Goal: Use online tool/utility: Utilize a website feature to perform a specific function

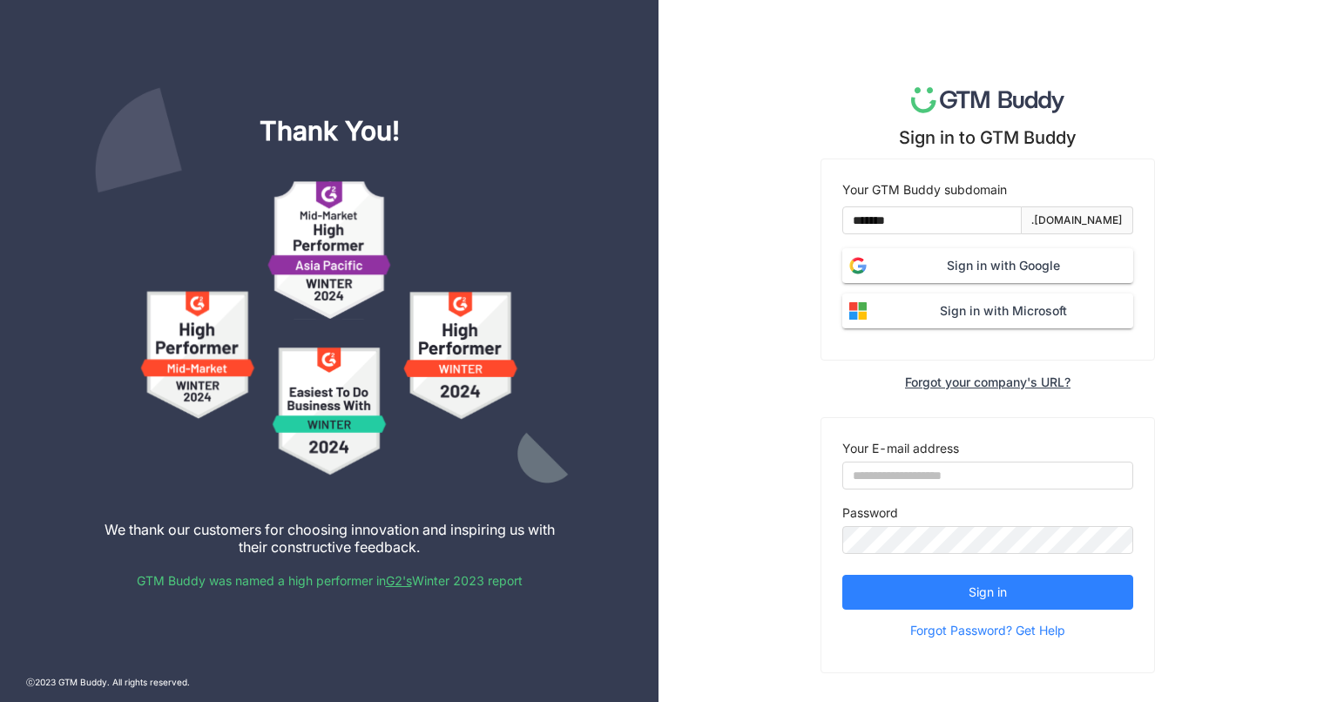
click at [984, 274] on span "Sign in with Google" at bounding box center [1004, 265] width 260 height 19
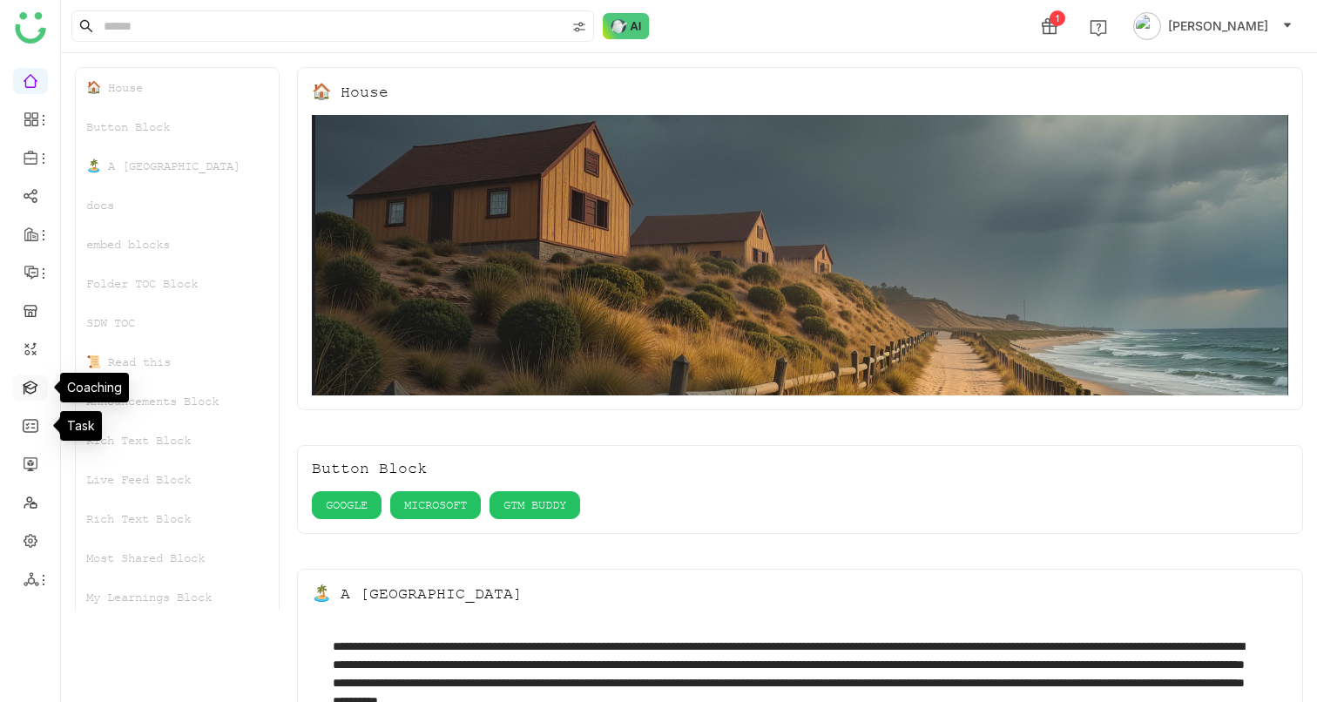
click at [30, 394] on link at bounding box center [31, 386] width 16 height 15
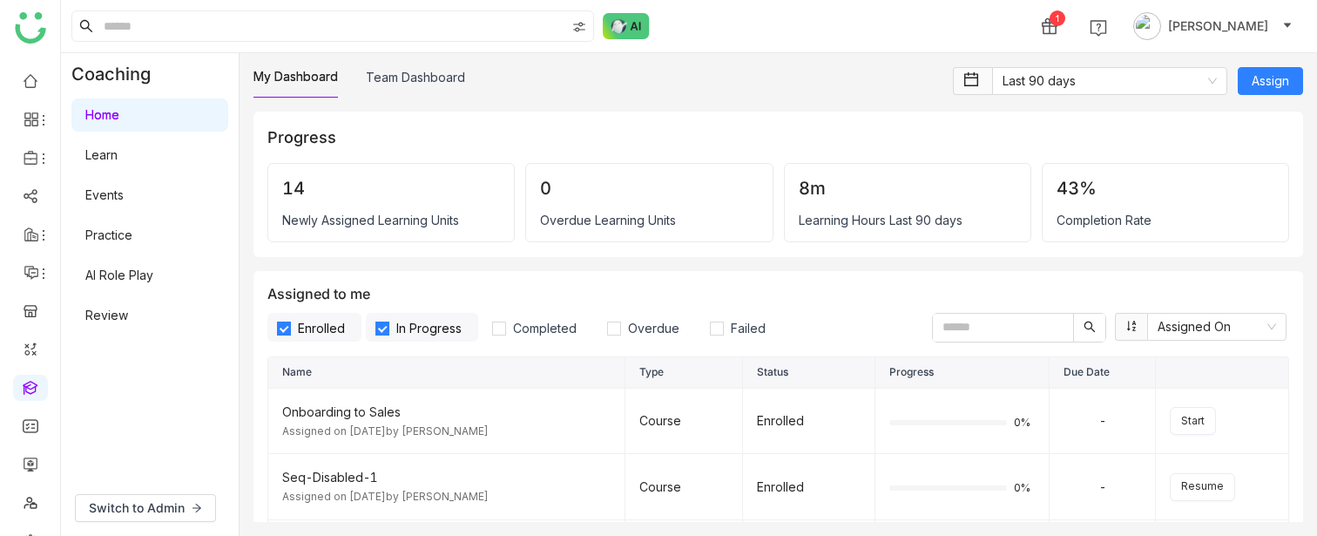
click at [95, 271] on link "AI Role Play" at bounding box center [119, 274] width 68 height 15
